Goal: Ask a question

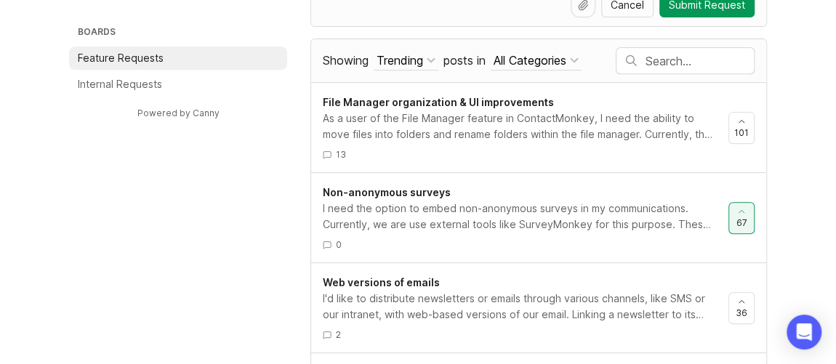
scroll to position [330, 0]
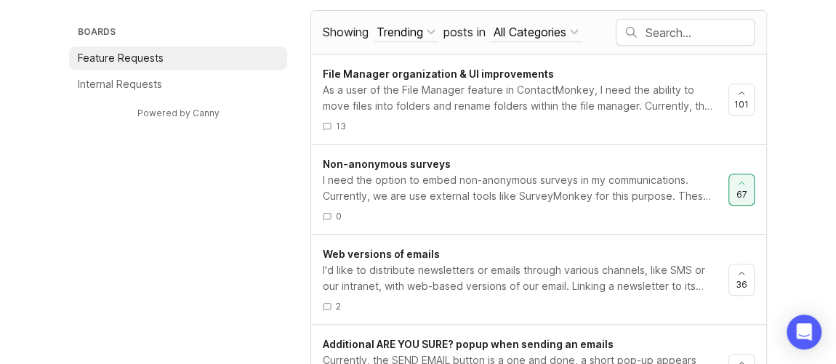
click at [634, 179] on div "I need the option to embed non-anonymous surveys in my communications. Currentl…" at bounding box center [520, 188] width 394 height 32
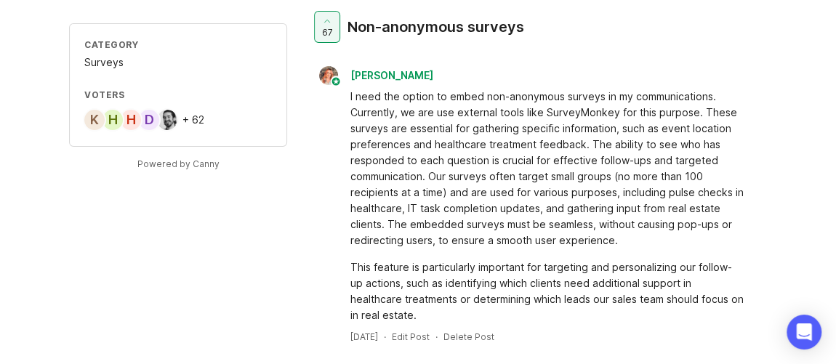
scroll to position [65, 0]
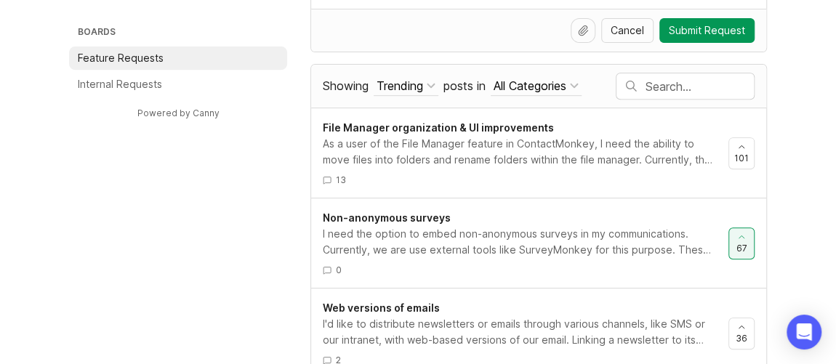
scroll to position [264, 0]
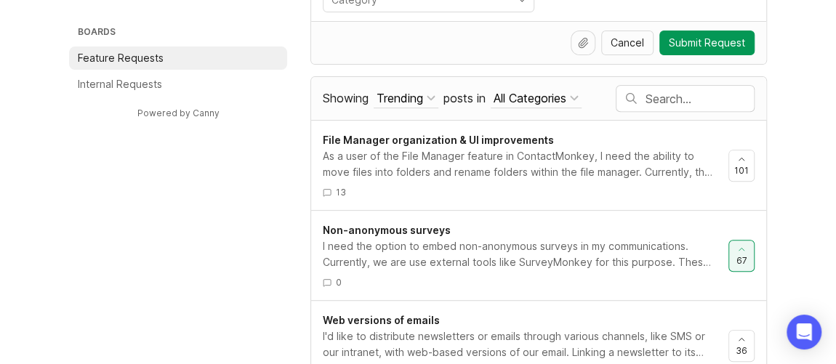
click at [678, 93] on input "text" at bounding box center [699, 99] width 108 height 16
type input "events"
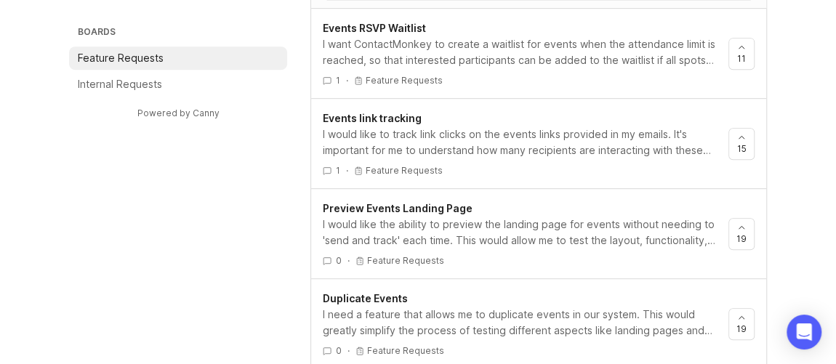
scroll to position [396, 0]
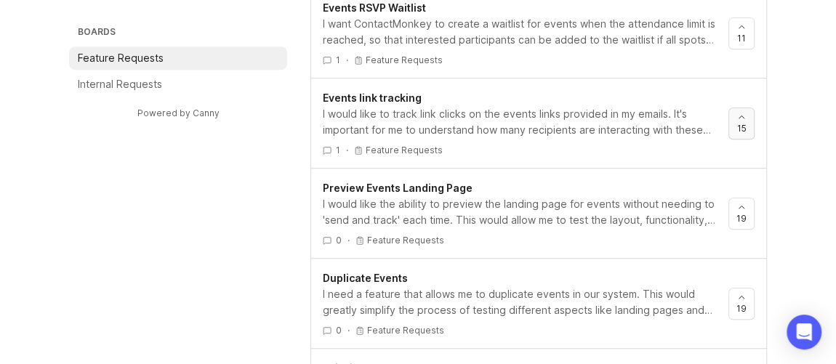
click at [744, 116] on icon at bounding box center [741, 117] width 10 height 10
click at [746, 121] on div at bounding box center [741, 123] width 25 height 31
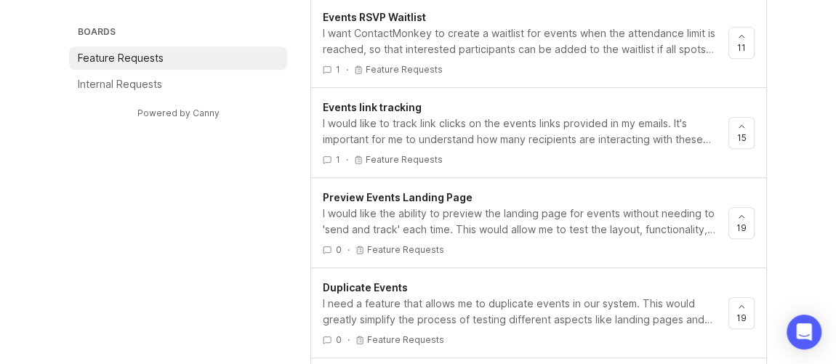
scroll to position [198, 0]
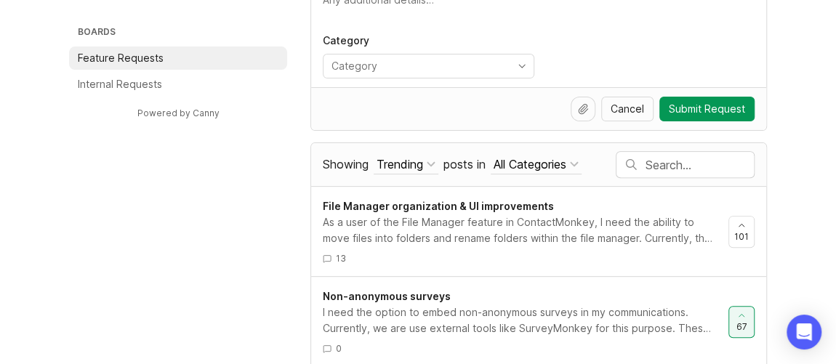
click at [581, 161] on button "All Categories" at bounding box center [535, 165] width 91 height 20
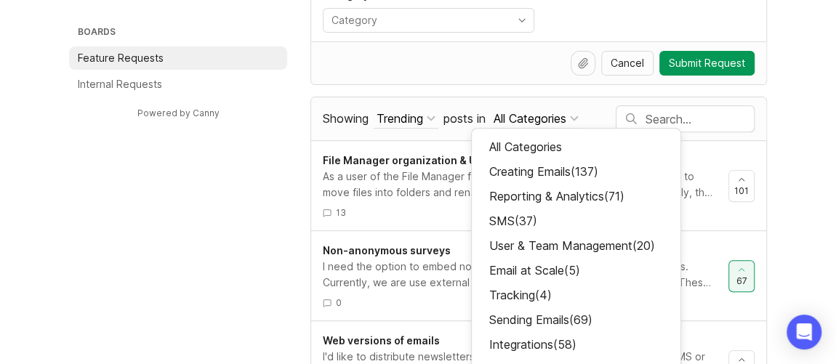
scroll to position [264, 0]
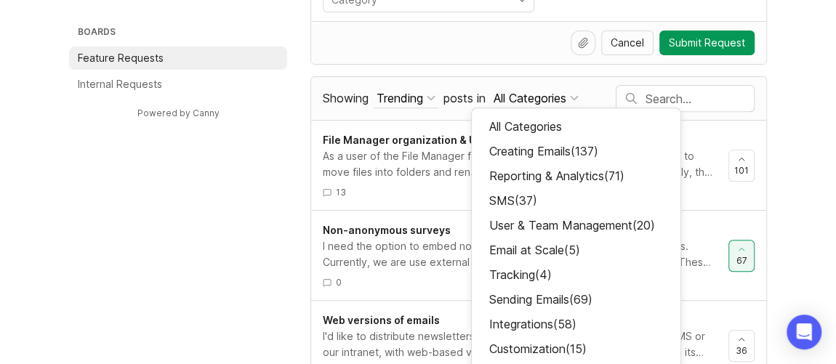
click at [431, 100] on button "Trending" at bounding box center [405, 99] width 65 height 20
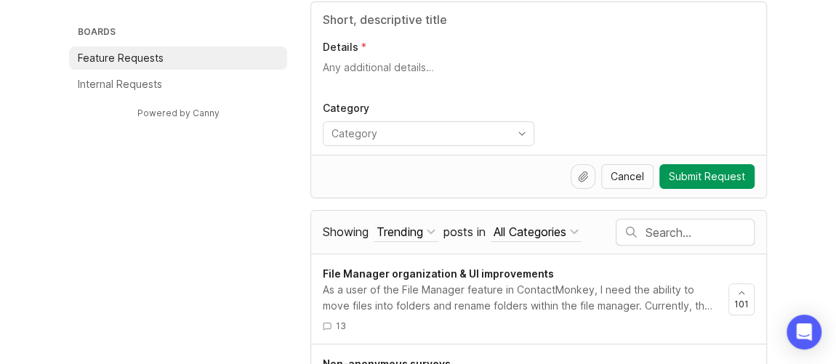
scroll to position [65, 0]
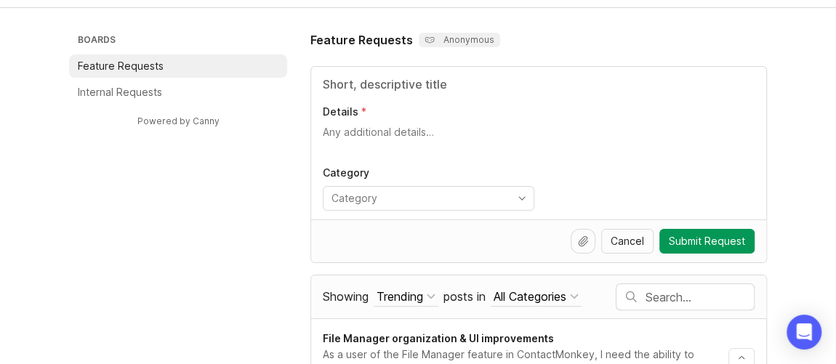
click at [359, 89] on input "Title" at bounding box center [539, 84] width 432 height 17
click at [520, 193] on icon "toggle icon" at bounding box center [521, 199] width 23 height 12
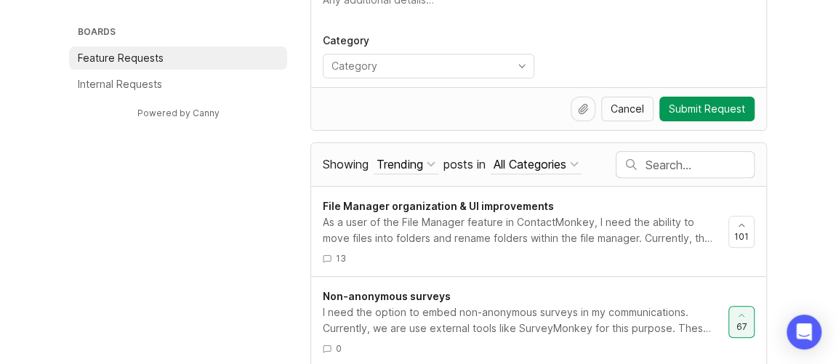
scroll to position [264, 0]
